Goal: Transaction & Acquisition: Purchase product/service

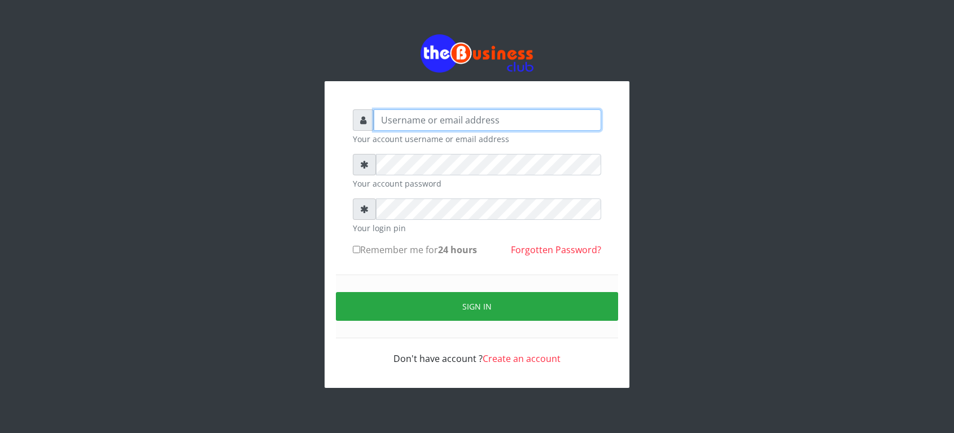
type input "Revgaly"
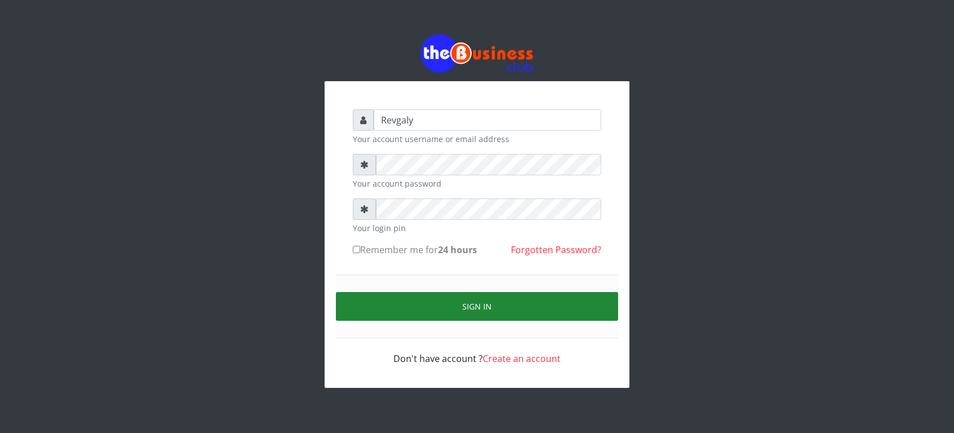
click at [354, 309] on button "Sign in" at bounding box center [477, 306] width 282 height 29
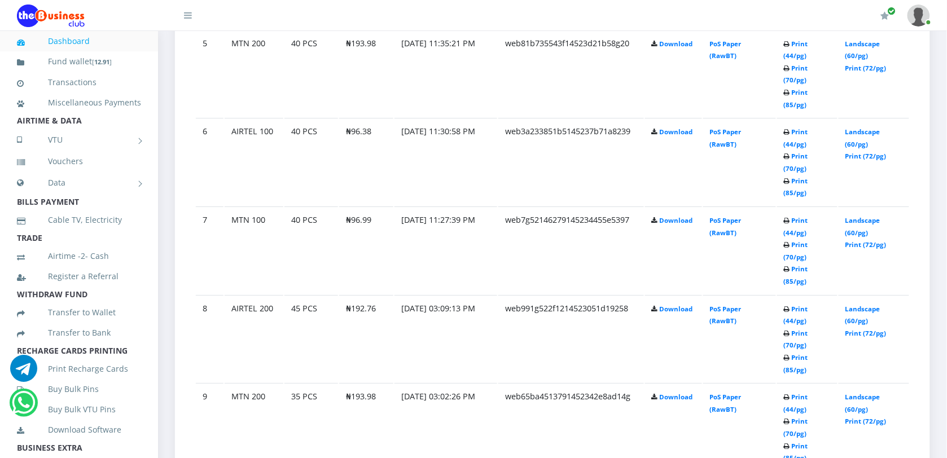
scroll to position [1143, 0]
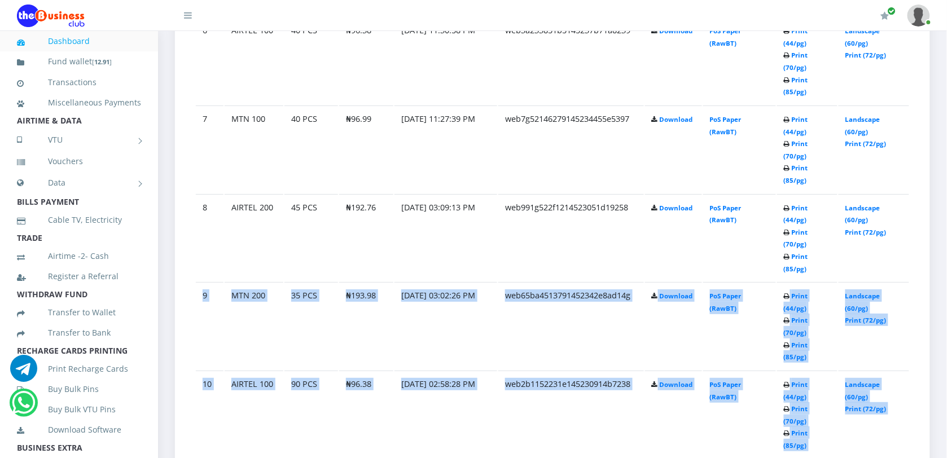
drag, startPoint x: 946, startPoint y: 238, endPoint x: 957, endPoint y: 227, distance: 14.8
click at [946, 227] on html "Dashboard Fund wallet [ 12.91 ] Transactions Miscellaneous Payments AIRTIME & D…" at bounding box center [473, 190] width 947 height 2666
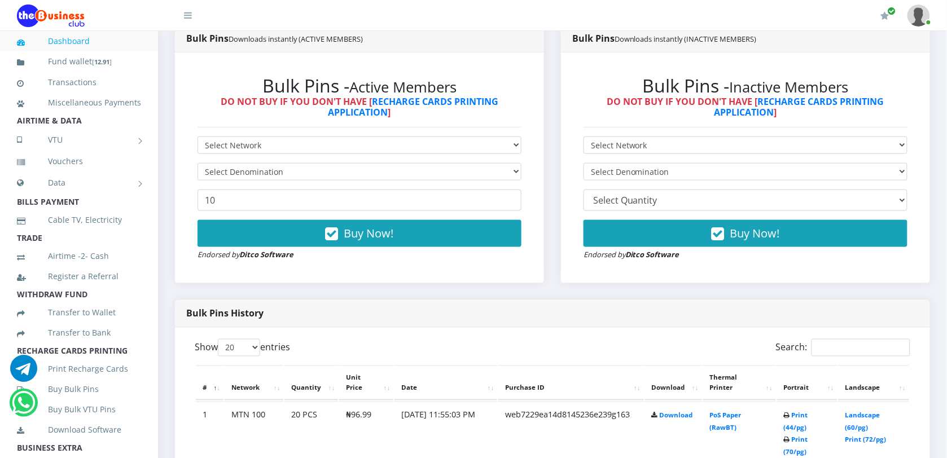
scroll to position [325, 0]
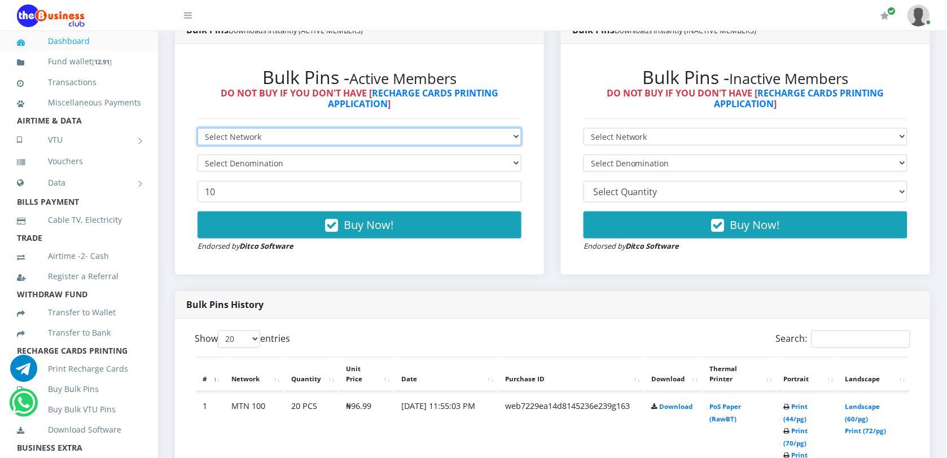
click at [484, 136] on select "Select Network MTN Globacom 9Mobile Airtel" at bounding box center [360, 136] width 324 height 17
select select "MTN"
click at [198, 128] on select "Select Network MTN Globacom 9Mobile Airtel" at bounding box center [360, 136] width 324 height 17
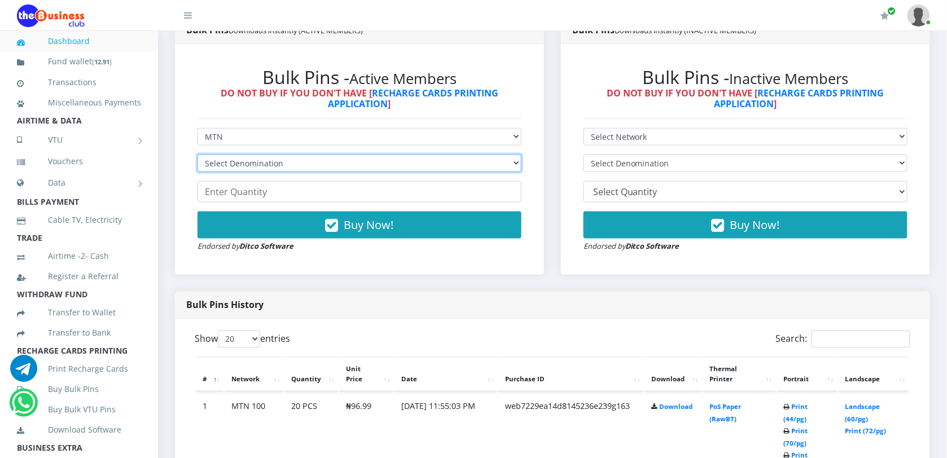
click at [444, 157] on select "Select Denomination MTN NGN100 - ₦96.99 MTN NGN200 - ₦193.98 MTN NGN400 - ₦387.…" at bounding box center [360, 163] width 324 height 17
select select "96.99-100"
click at [198, 155] on select "Select Denomination MTN NGN100 - ₦96.99 MTN NGN200 - ₦193.98 MTN NGN400 - ₦387.…" at bounding box center [360, 163] width 324 height 17
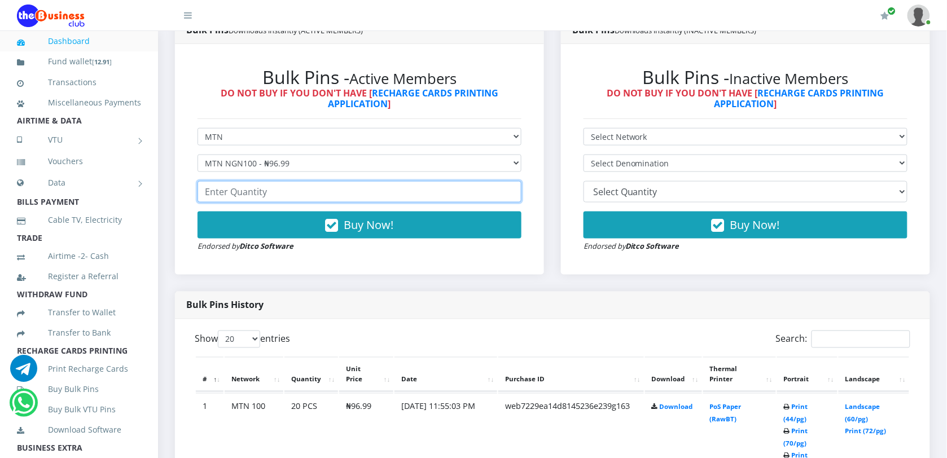
click at [432, 196] on input "number" at bounding box center [360, 191] width 324 height 21
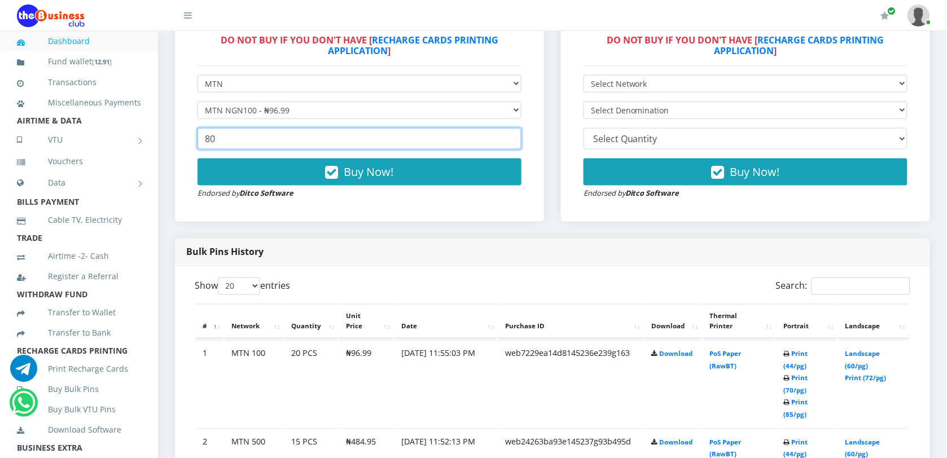
scroll to position [334, 0]
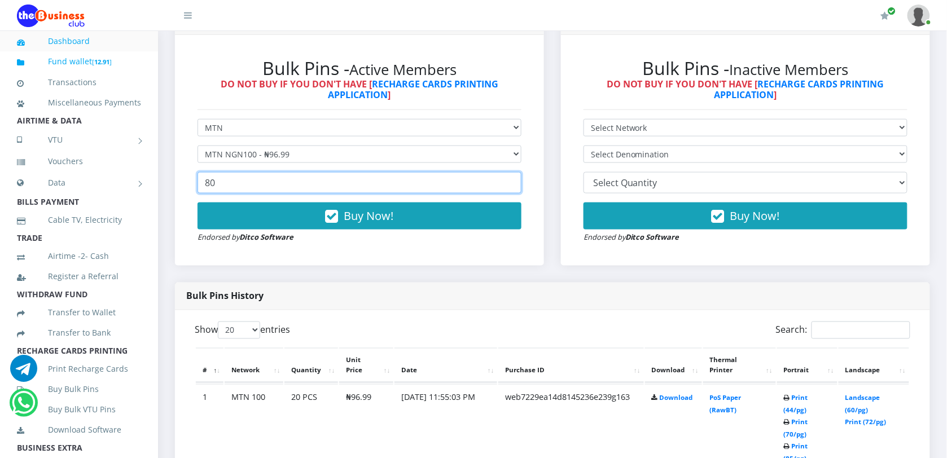
type input "80"
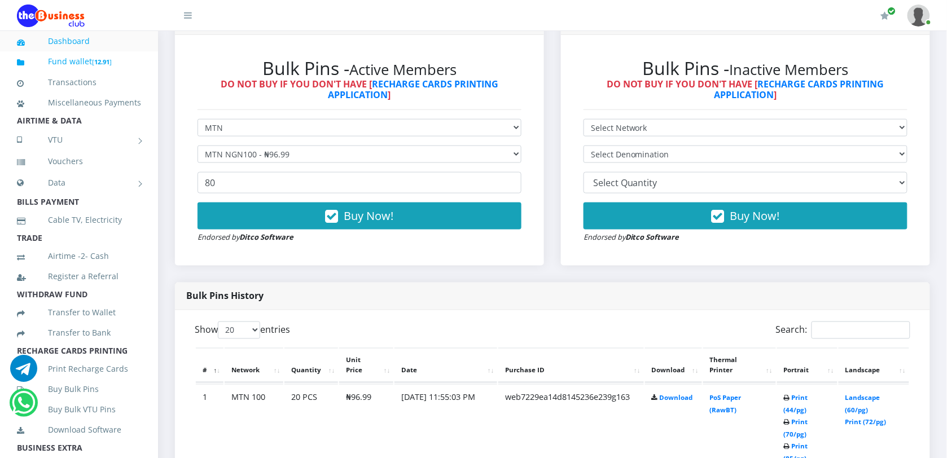
click at [98, 61] on b "12.91" at bounding box center [101, 62] width 15 height 8
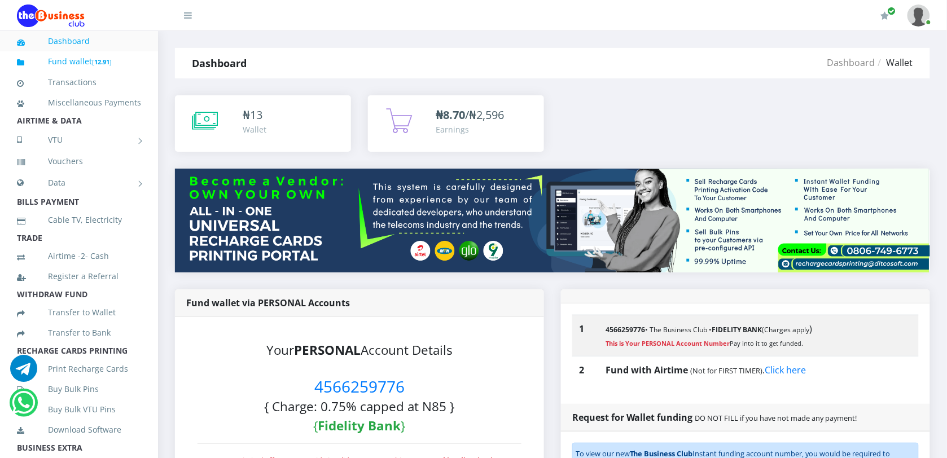
click at [102, 64] on b "12.91" at bounding box center [101, 62] width 15 height 8
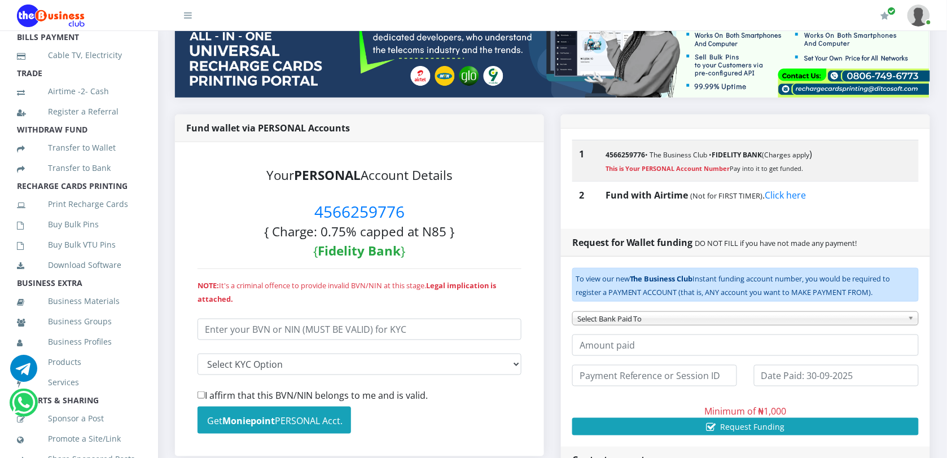
scroll to position [215, 0]
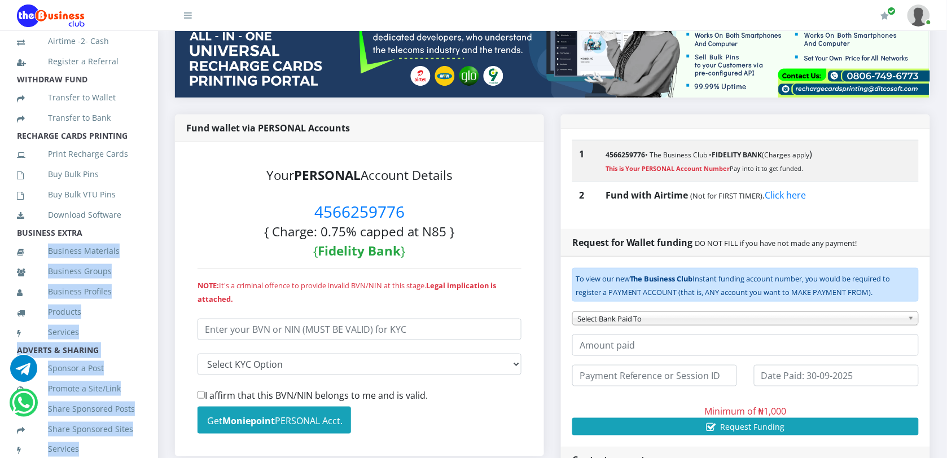
drag, startPoint x: 141, startPoint y: 253, endPoint x: 153, endPoint y: 268, distance: 19.3
click at [153, 268] on aside "Dashboard Fund wallet [ 12.91 ] Transactions Miscellaneous Payments AIRTIME & D…" at bounding box center [79, 260] width 158 height 458
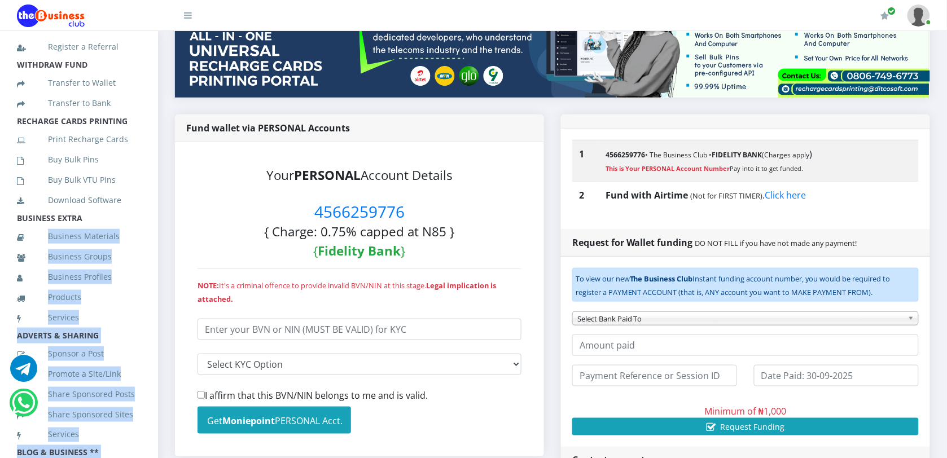
drag, startPoint x: 153, startPoint y: 268, endPoint x: 150, endPoint y: 278, distance: 10.0
click at [150, 278] on aside "Dashboard Fund wallet [ 12.91 ] Transactions Miscellaneous Payments AIRTIME & D…" at bounding box center [79, 260] width 158 height 458
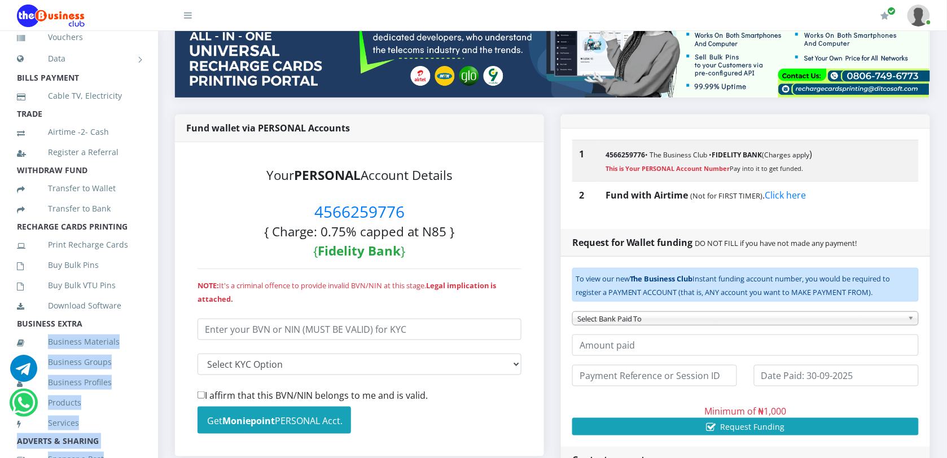
scroll to position [113, 0]
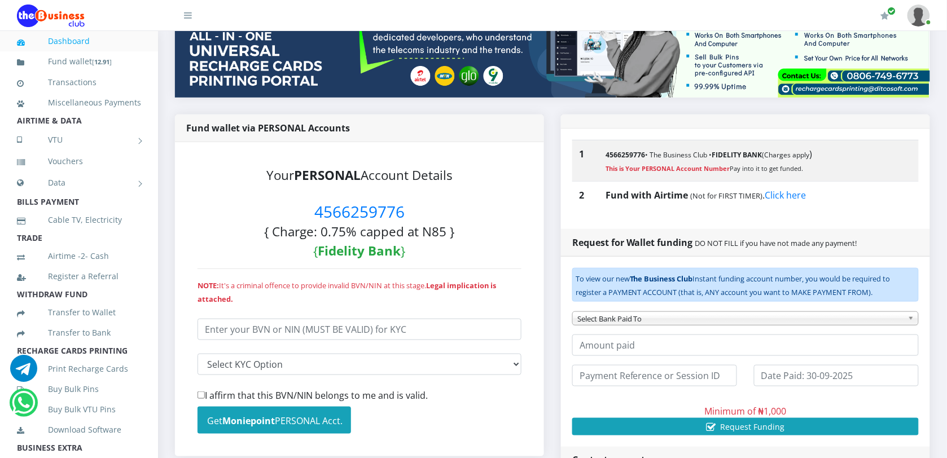
click at [162, 198] on div "₦ 13 Wallet" at bounding box center [552, 360] width 789 height 914
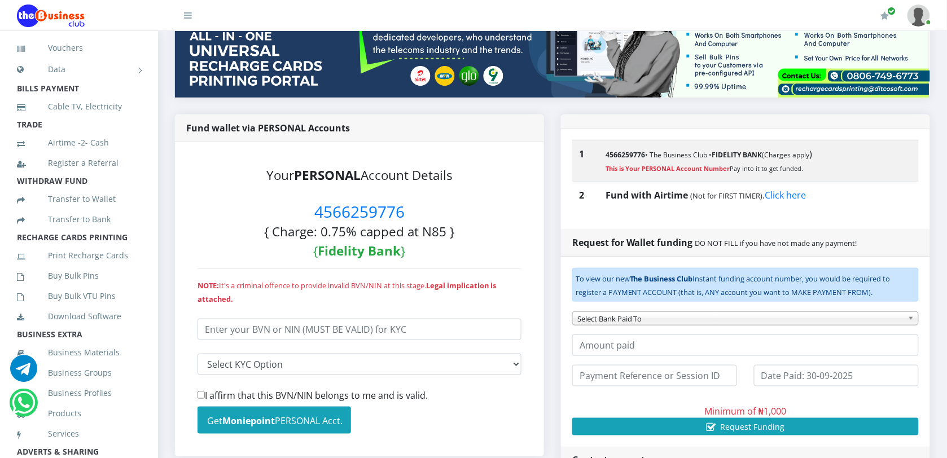
scroll to position [128, 0]
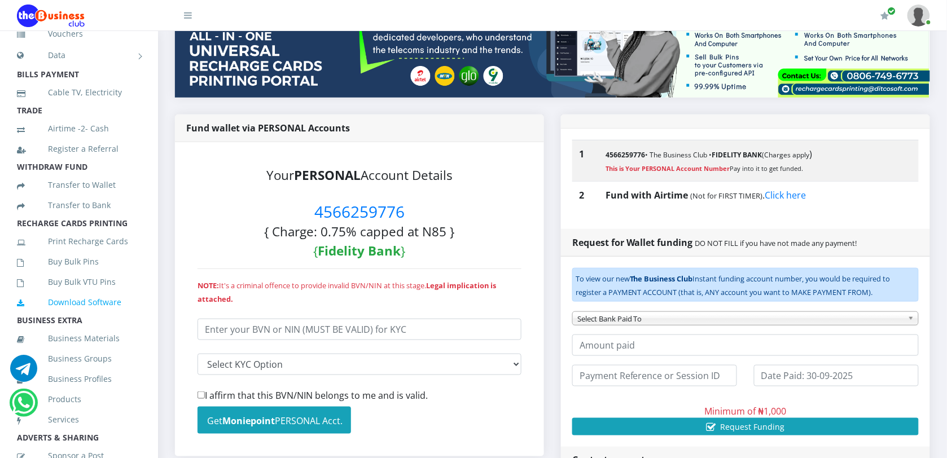
click at [95, 315] on link "Download Software" at bounding box center [79, 303] width 124 height 26
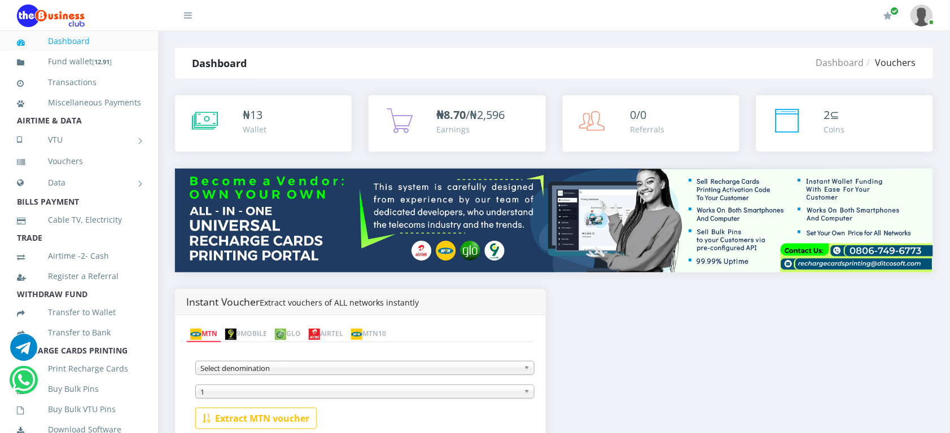
click at [13, 172] on li "Vouchers" at bounding box center [79, 161] width 158 height 20
click at [5, 129] on li "AIRTIME & DATA" at bounding box center [79, 121] width 158 height 16
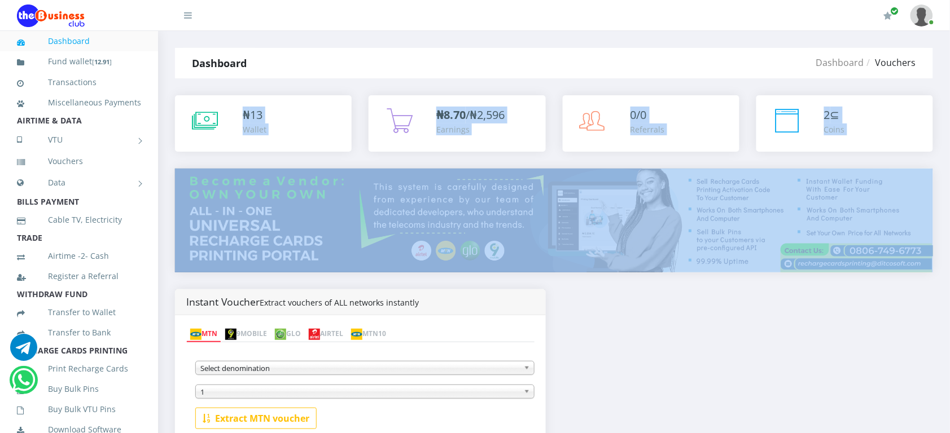
click at [190, 168] on div "₦ 13 Wallet ₦8.70 /₦2,596 Earnings 0/0 2" at bounding box center [554, 289] width 758 height 389
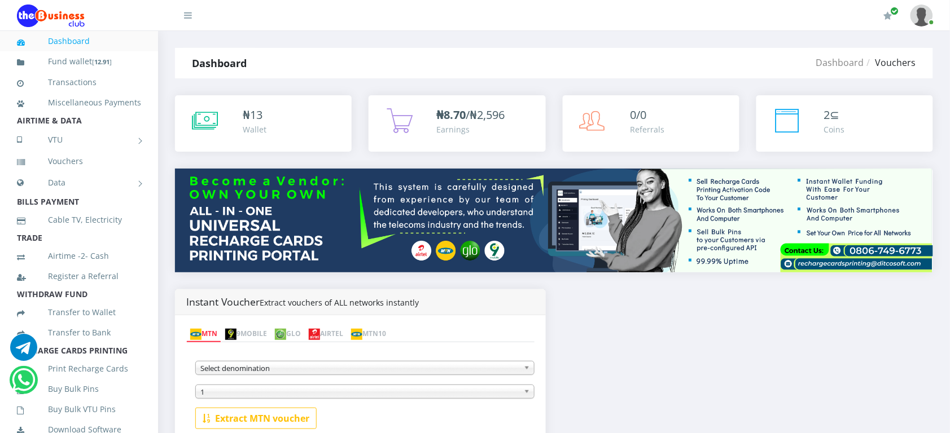
drag, startPoint x: 0, startPoint y: 176, endPoint x: -34, endPoint y: 178, distance: 33.9
click at [0, 178] on html "Dashboard Fund wallet [ 12.91 ] Transactions Miscellaneous Payments AIRTIME & D…" at bounding box center [475, 304] width 950 height 609
click at [74, 116] on link "Miscellaneous Payments" at bounding box center [79, 103] width 124 height 26
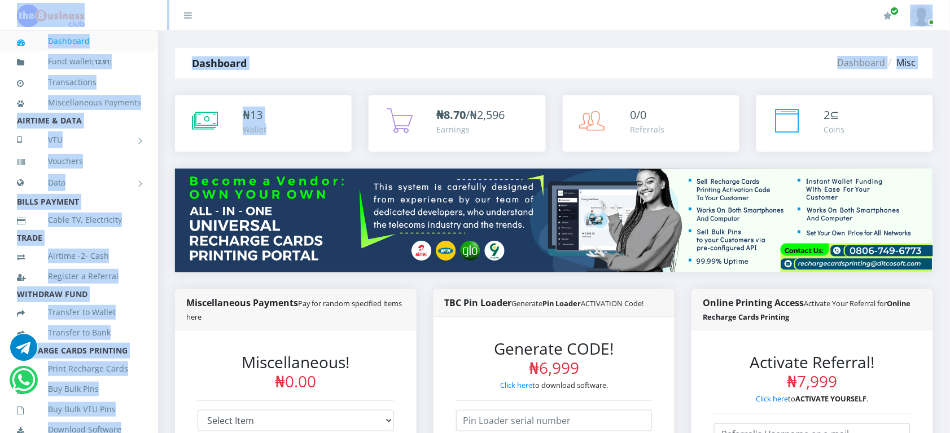
drag, startPoint x: 334, startPoint y: 89, endPoint x: 0, endPoint y: 100, distance: 334.3
click at [1, 194] on li "Data Shared Data Data Bundle" at bounding box center [79, 183] width 158 height 23
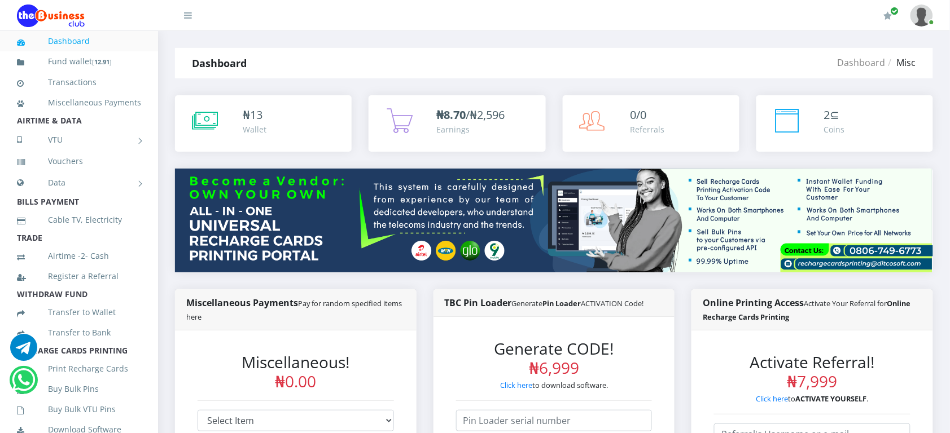
click at [1, 194] on li "Data Data Shared Data Data Bundle" at bounding box center [79, 183] width 158 height 23
click at [6, 23] on header "My Profile Settings Logout" at bounding box center [475, 15] width 950 height 31
click at [334, 14] on div "My Profile Settings Logout" at bounding box center [573, 16] width 718 height 32
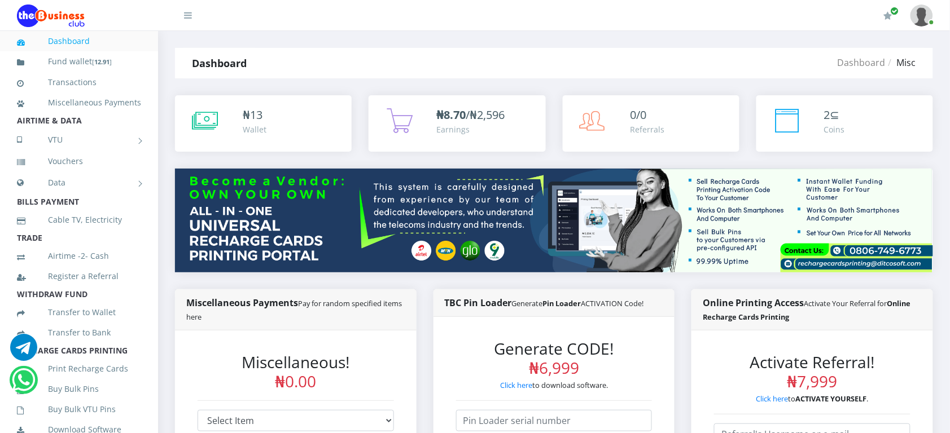
click at [334, 14] on div "My Profile Settings Logout" at bounding box center [573, 16] width 718 height 32
